Goal: Find specific page/section: Find specific page/section

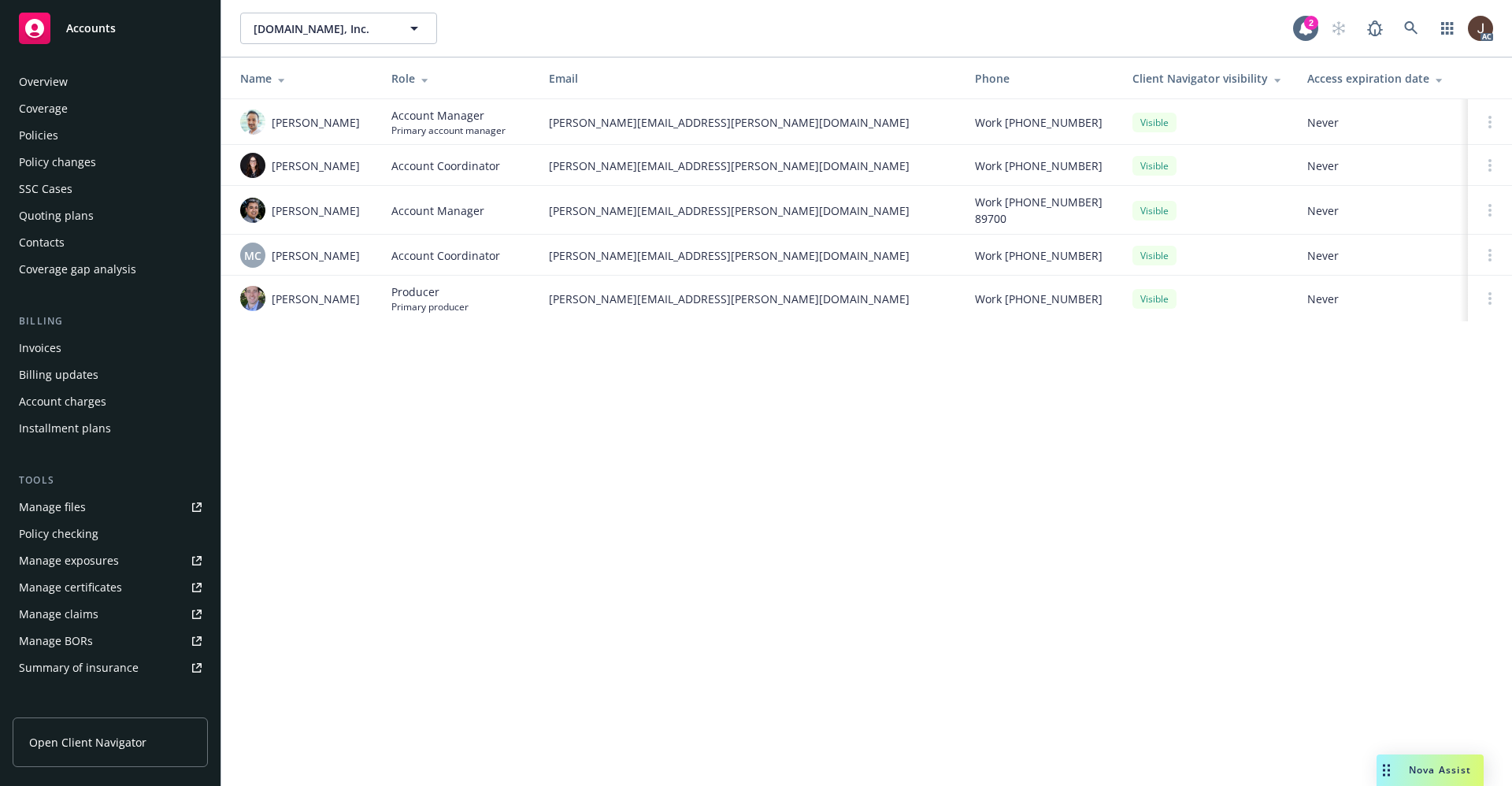
scroll to position [241, 0]
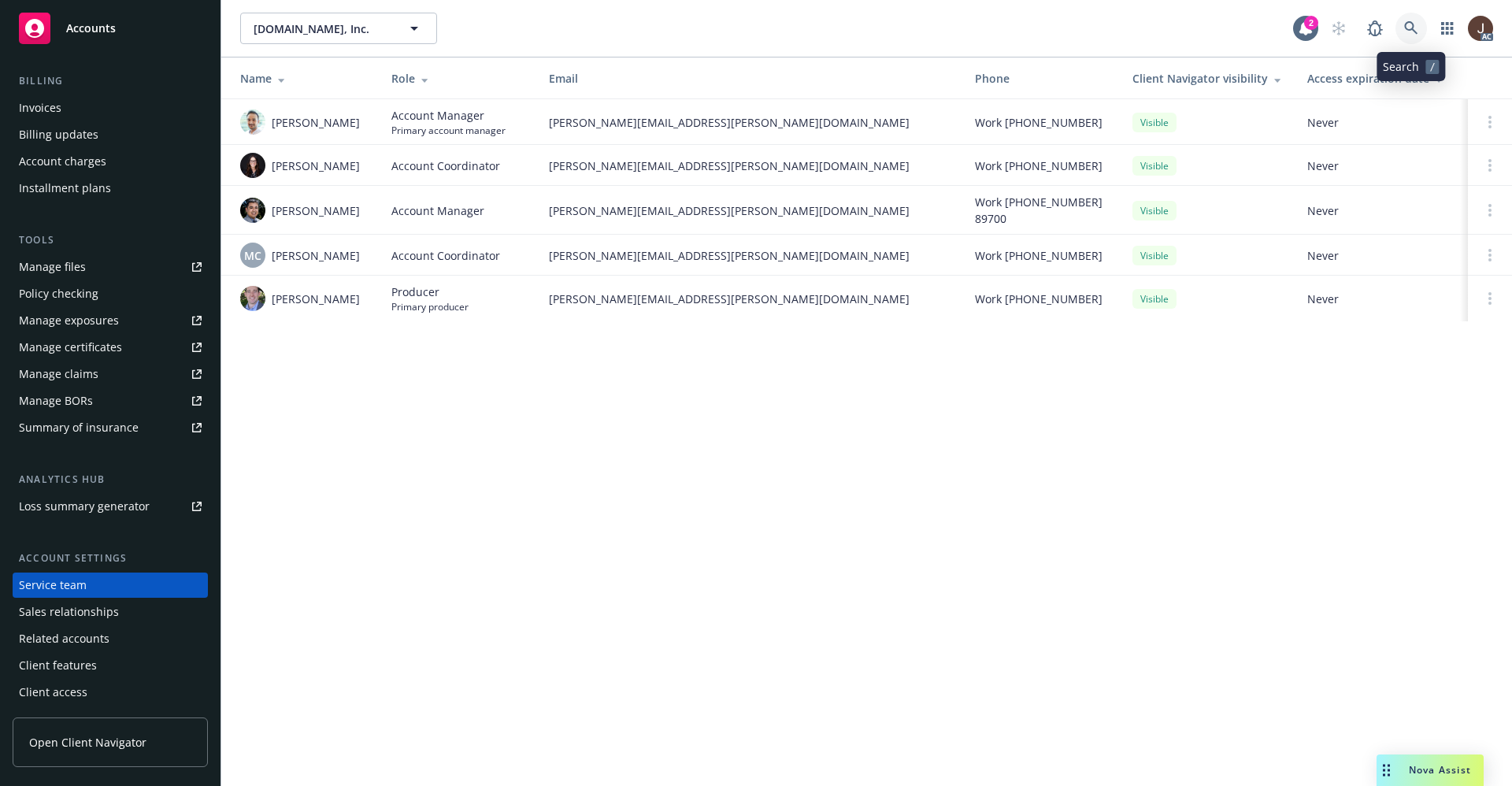
click at [1412, 22] on icon at bounding box center [1410, 28] width 13 height 13
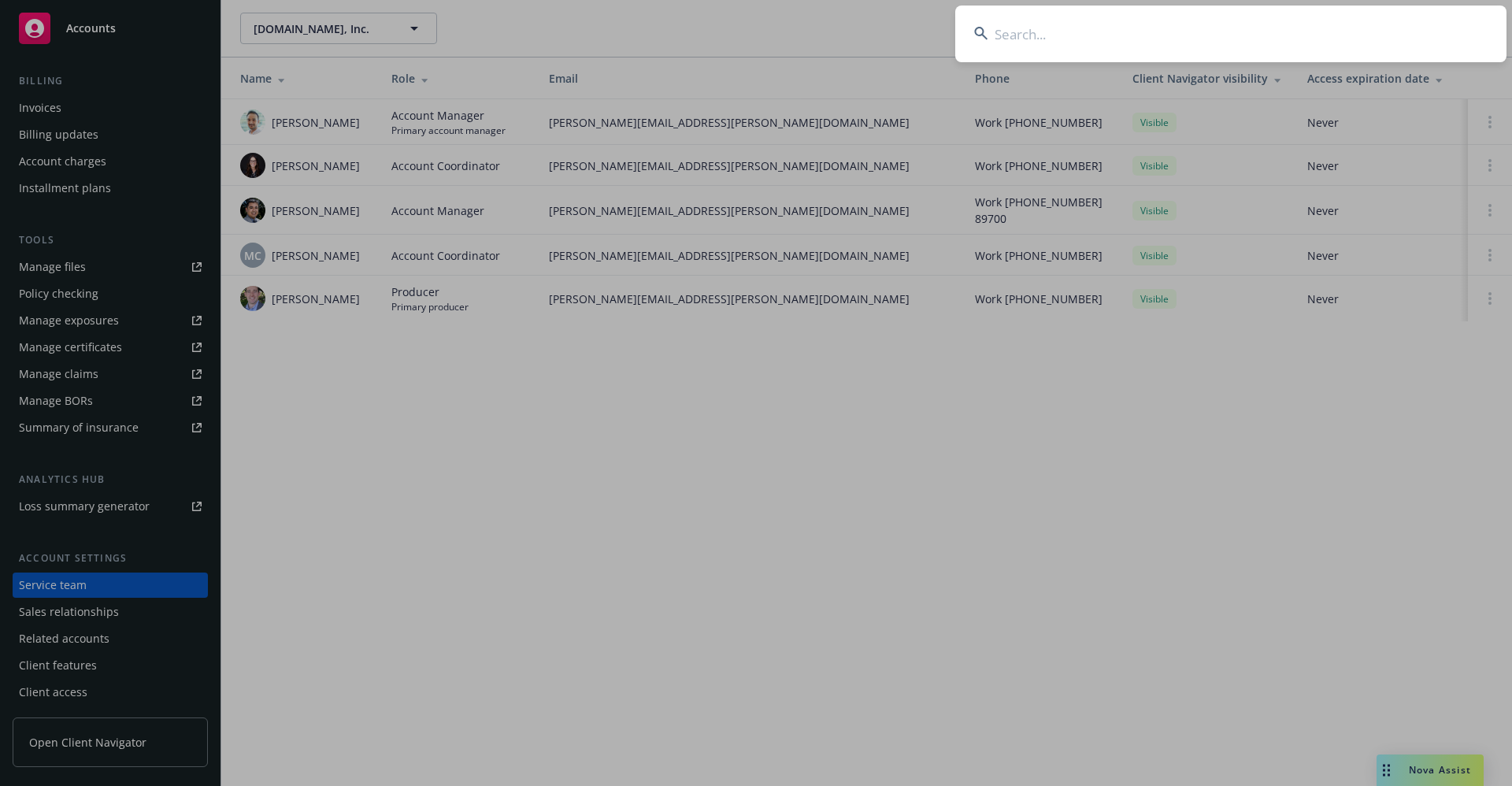
click at [1028, 38] on input at bounding box center [1230, 33] width 551 height 56
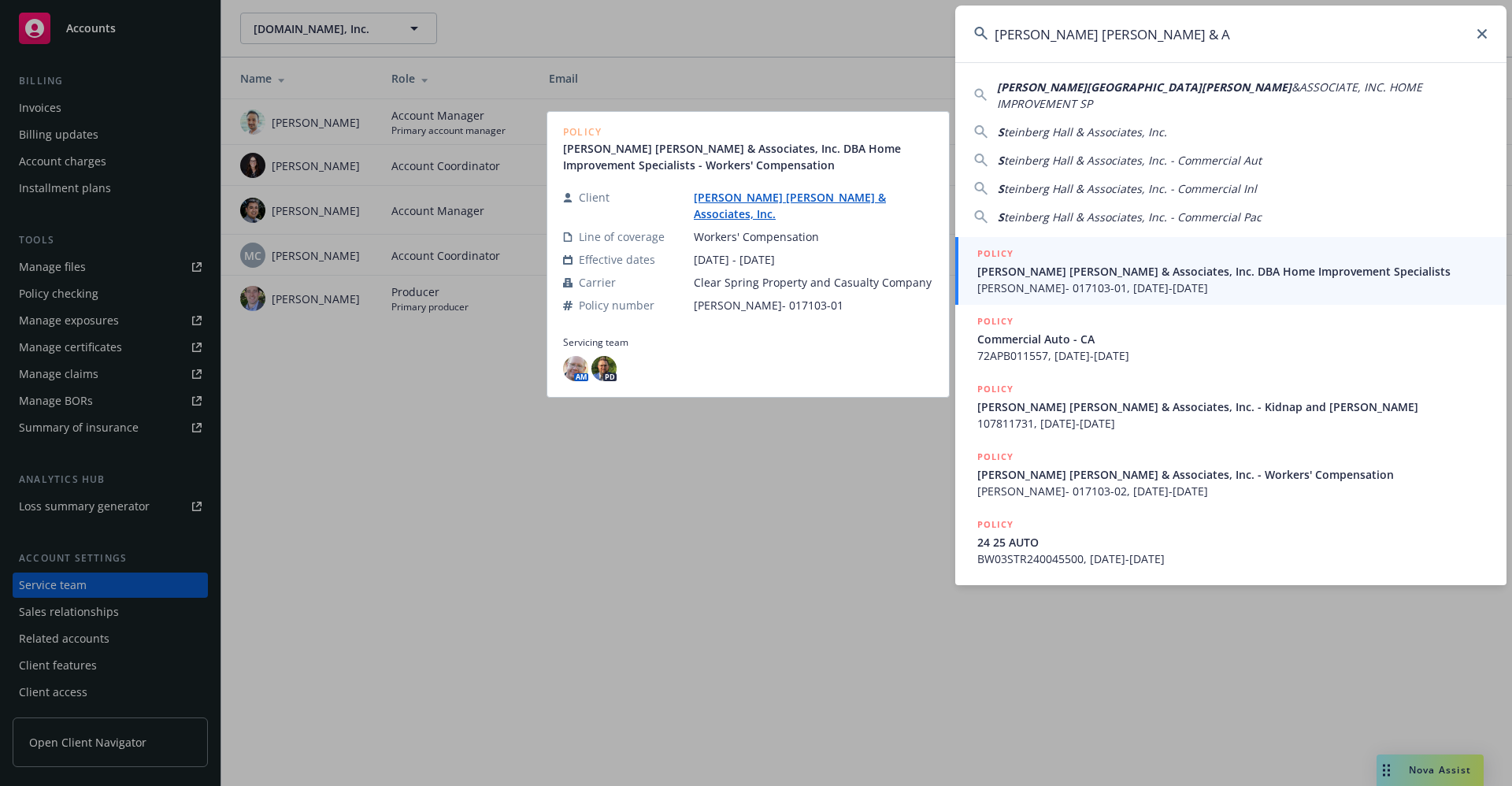
type input "[PERSON_NAME] [PERSON_NAME] & A"
click at [799, 210] on link "[PERSON_NAME] [PERSON_NAME] & Associates, Inc." at bounding box center [790, 206] width 192 height 32
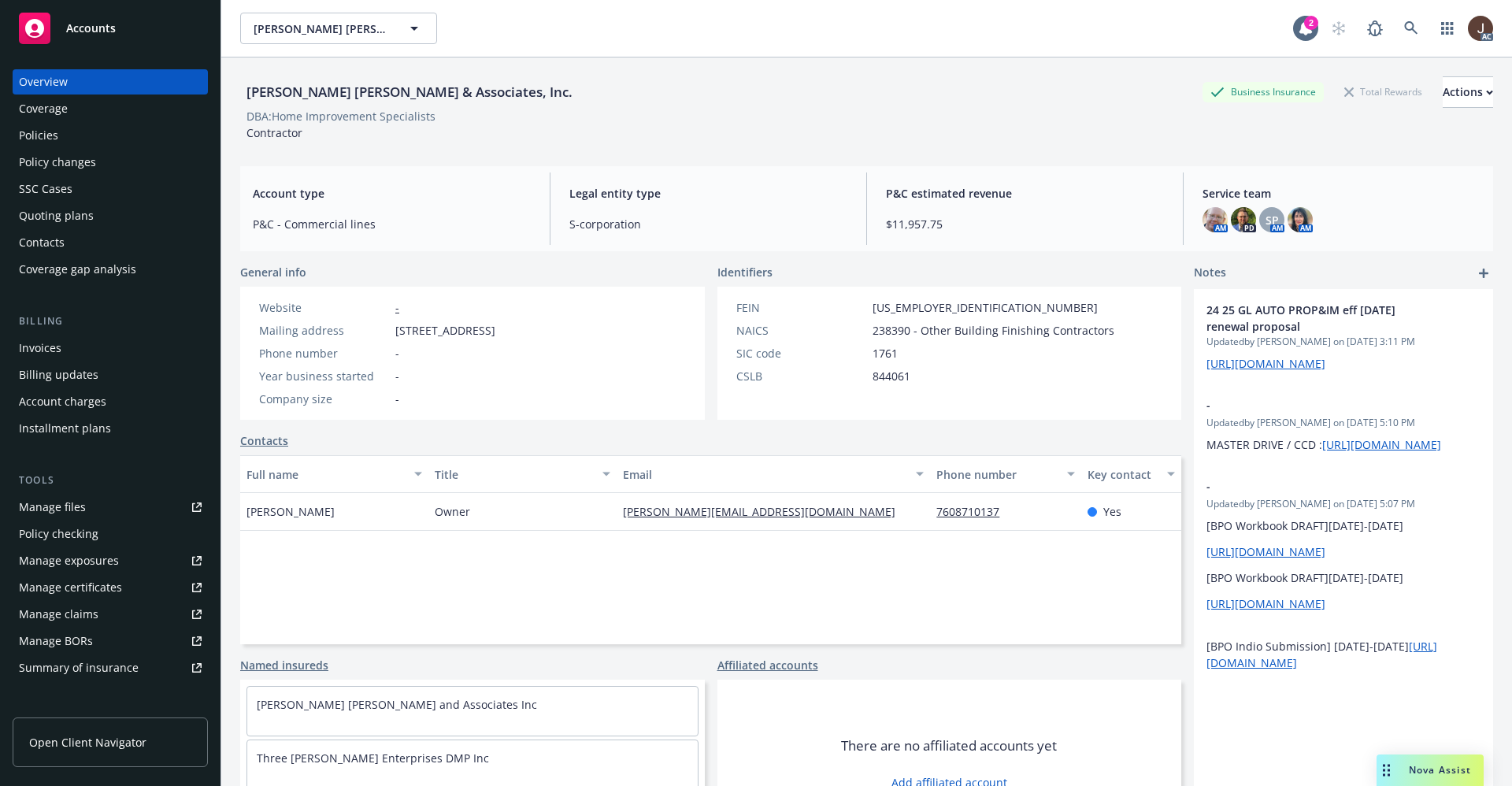
click at [588, 101] on div "[PERSON_NAME] [PERSON_NAME] & Associates, Inc. Business Insurance Total Rewards…" at bounding box center [867, 92] width 1252 height 32
click at [1292, 222] on img at bounding box center [1300, 220] width 25 height 25
click at [1010, 129] on div "[PERSON_NAME] [PERSON_NAME] & Associates, Inc. Business Insurance Total Rewards…" at bounding box center [867, 108] width 1252 height 64
click at [1265, 222] on span "SP" at bounding box center [1272, 220] width 13 height 17
click at [1003, 132] on div "[PERSON_NAME] [PERSON_NAME] & Associates, Inc. Business Insurance Total Rewards…" at bounding box center [867, 108] width 1252 height 64
